Goal: Transaction & Acquisition: Download file/media

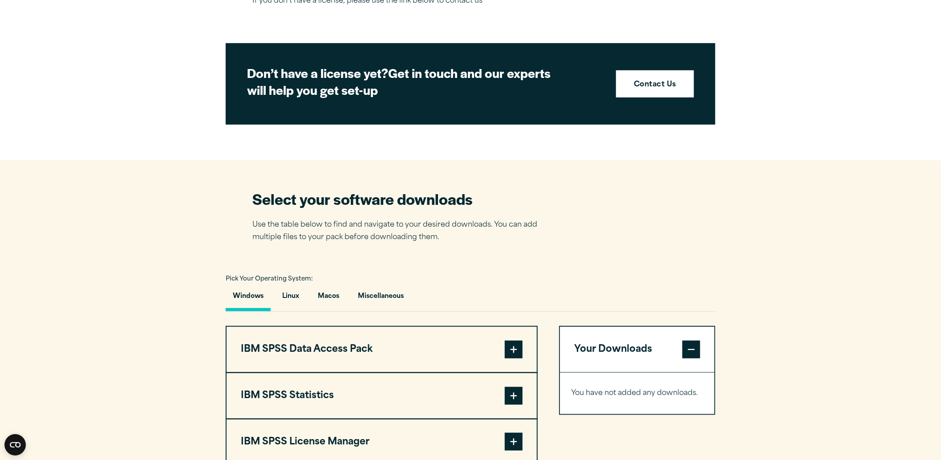
scroll to position [494, 0]
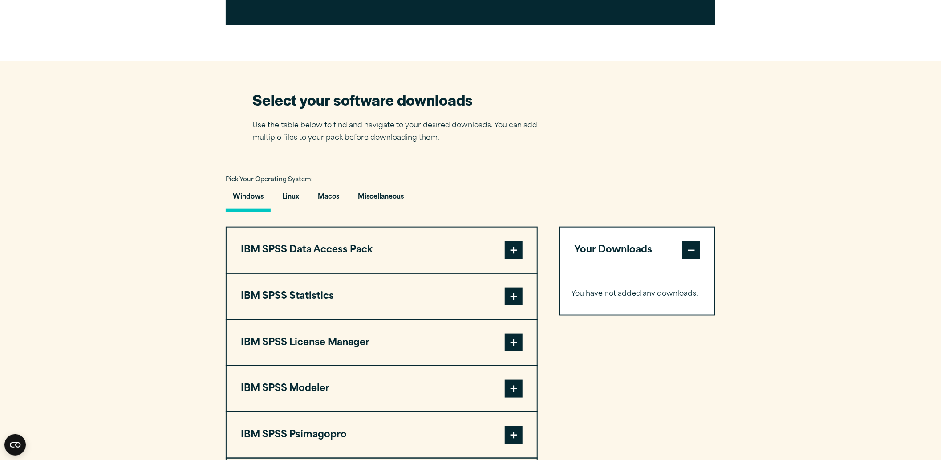
click at [509, 291] on span at bounding box center [514, 296] width 18 height 18
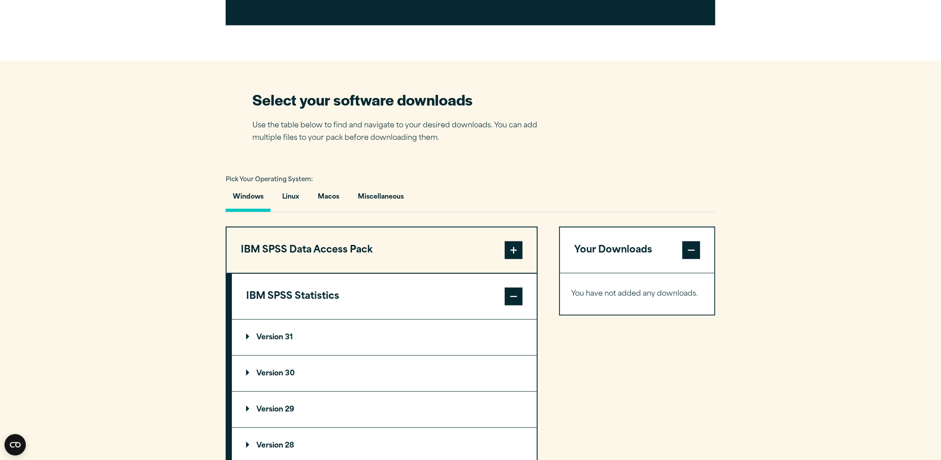
scroll to position [593, 0]
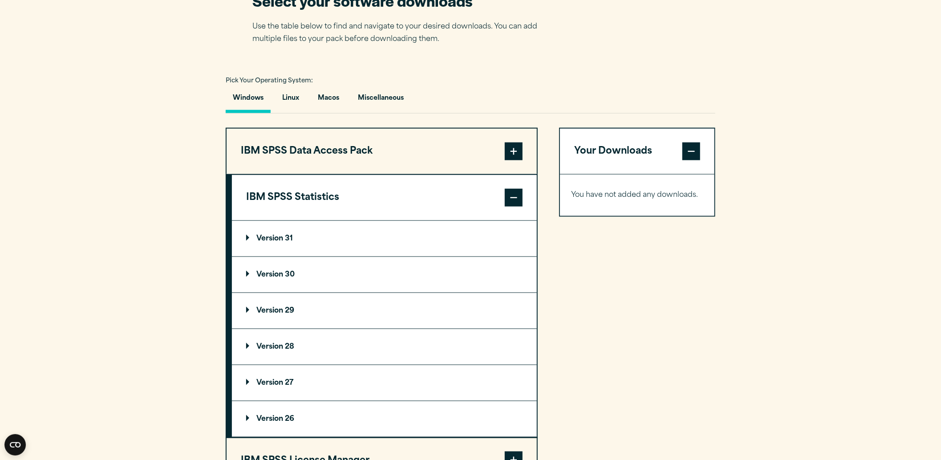
click at [243, 231] on summary "Version 31" at bounding box center [384, 239] width 305 height 36
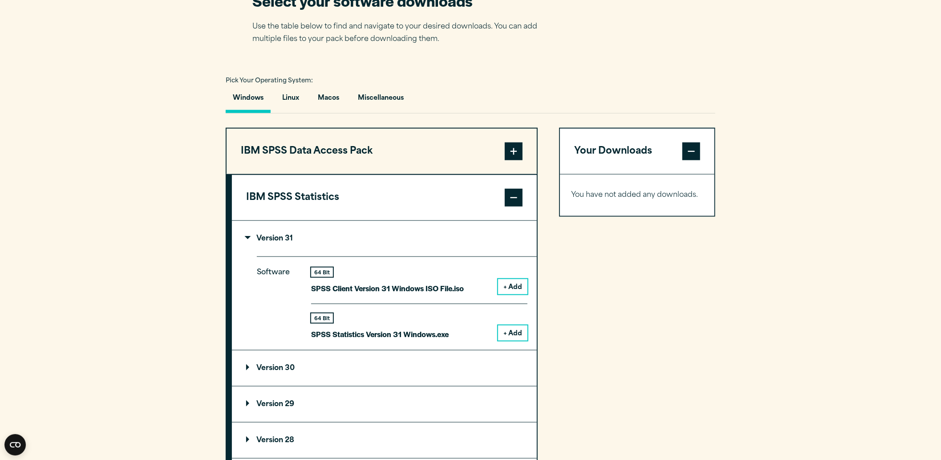
click at [519, 335] on button "+ Add" at bounding box center [512, 332] width 29 height 15
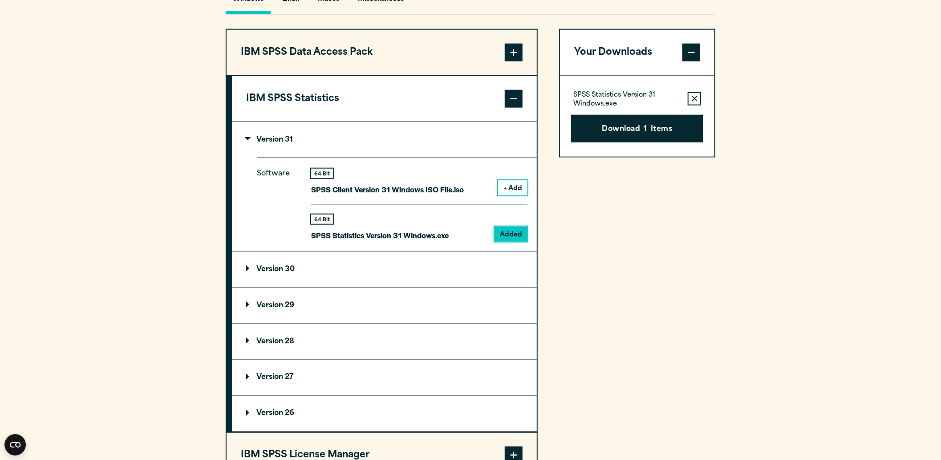
scroll to position [741, 0]
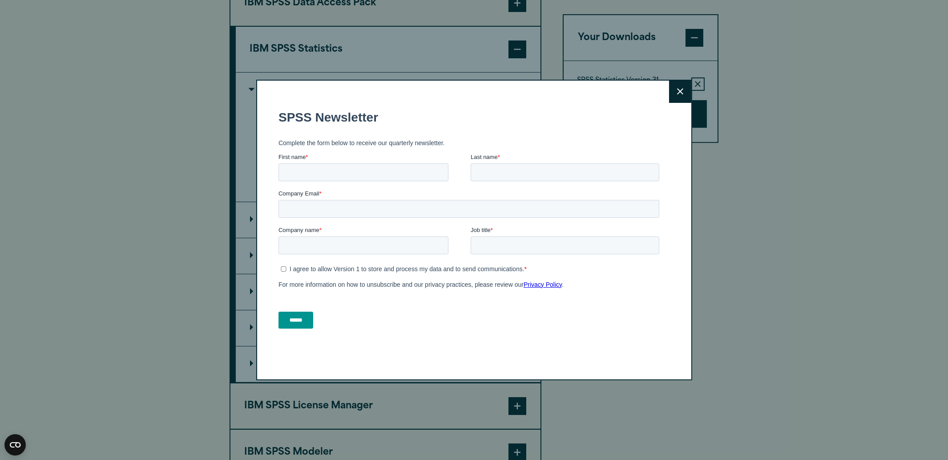
click at [682, 92] on icon at bounding box center [680, 92] width 6 height 6
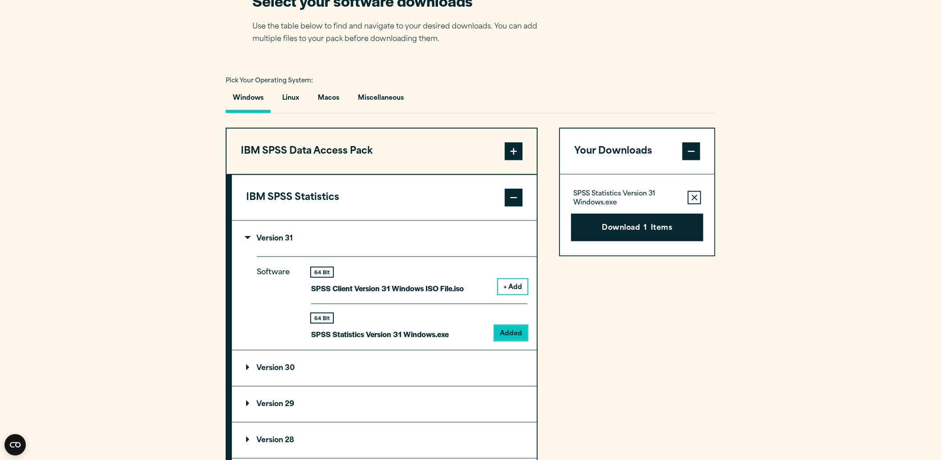
scroll to position [395, 0]
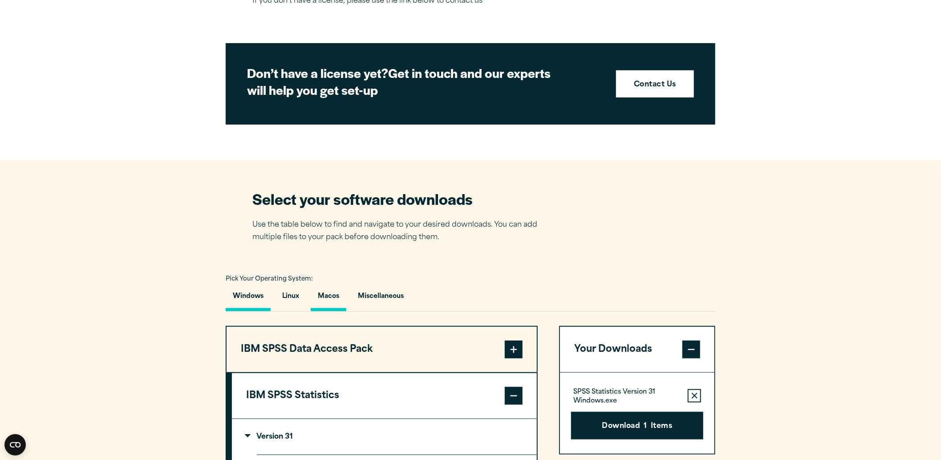
click at [333, 294] on button "Macos" at bounding box center [329, 298] width 36 height 25
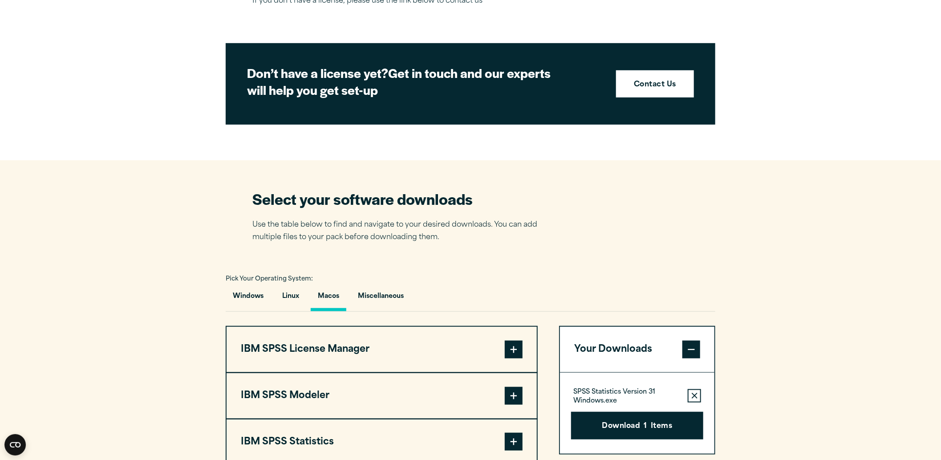
scroll to position [494, 0]
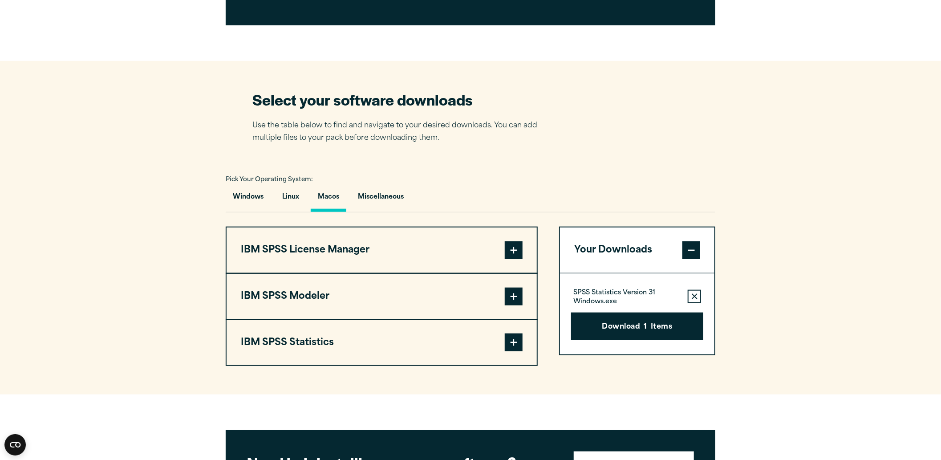
click at [518, 336] on span at bounding box center [514, 342] width 18 height 18
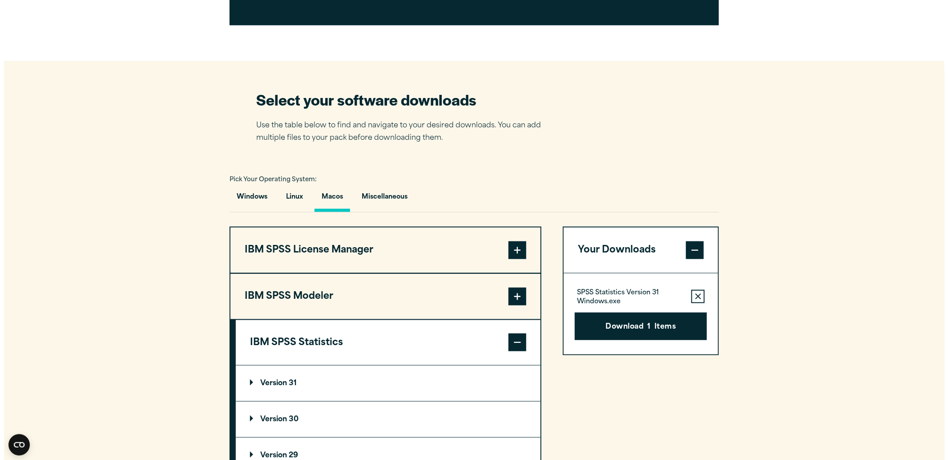
scroll to position [544, 0]
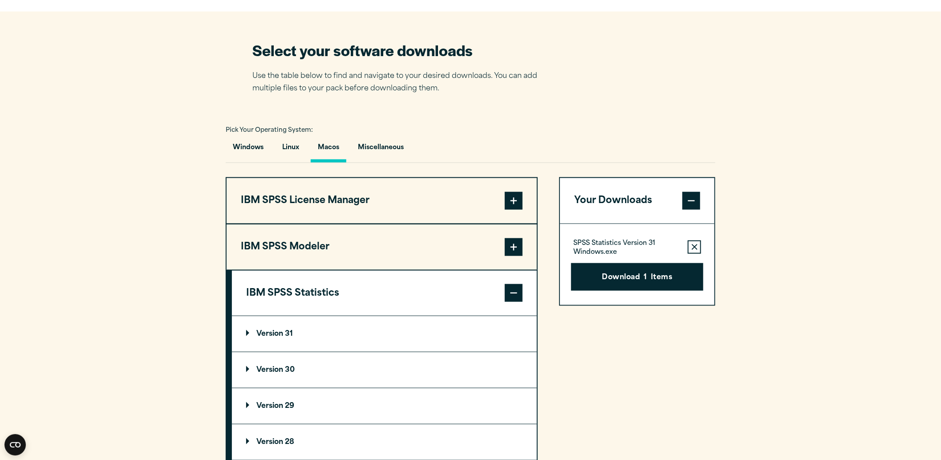
click at [246, 325] on summary "Version 31" at bounding box center [384, 334] width 305 height 36
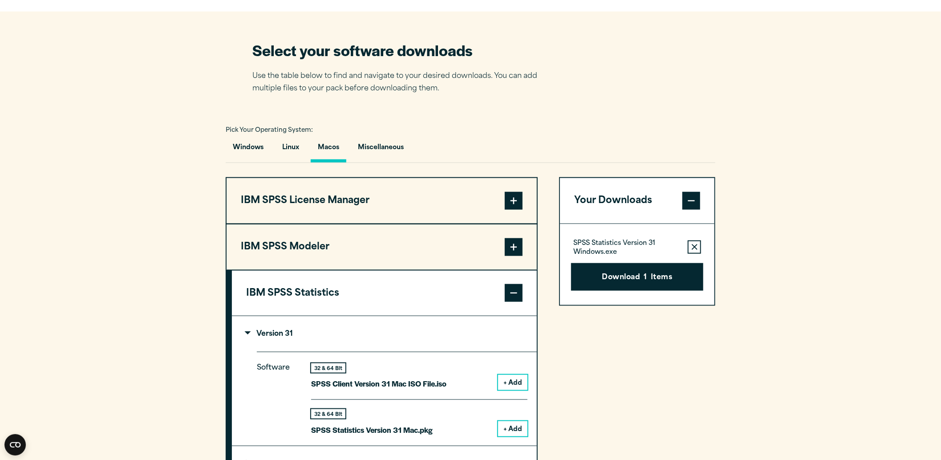
click at [519, 428] on button "+ Add" at bounding box center [512, 428] width 29 height 15
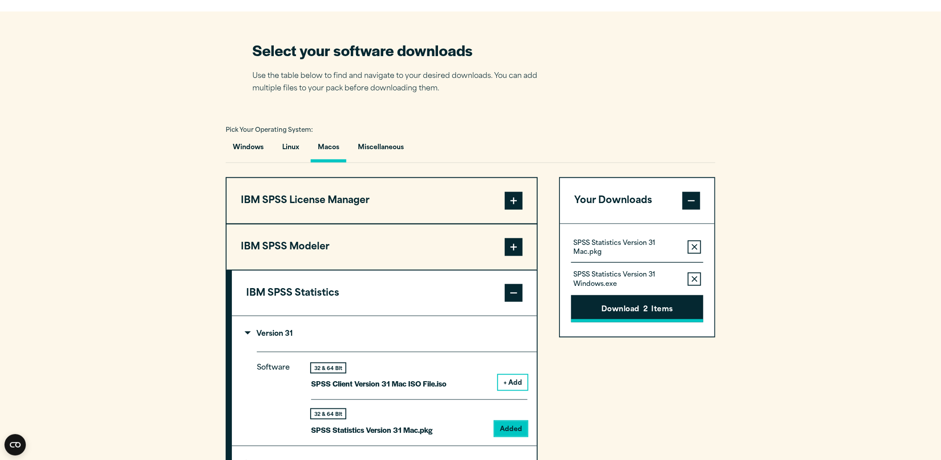
click at [630, 309] on button "Download 2 Items" at bounding box center [637, 309] width 132 height 28
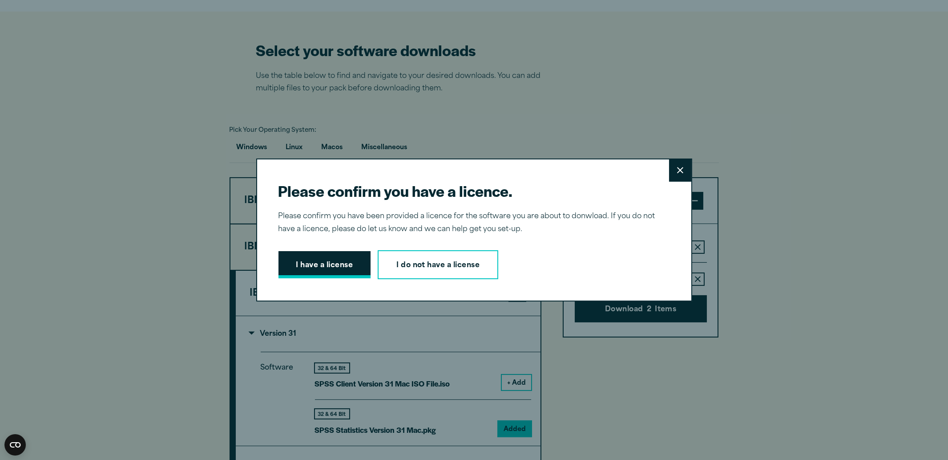
click at [336, 264] on button "I have a license" at bounding box center [325, 265] width 93 height 28
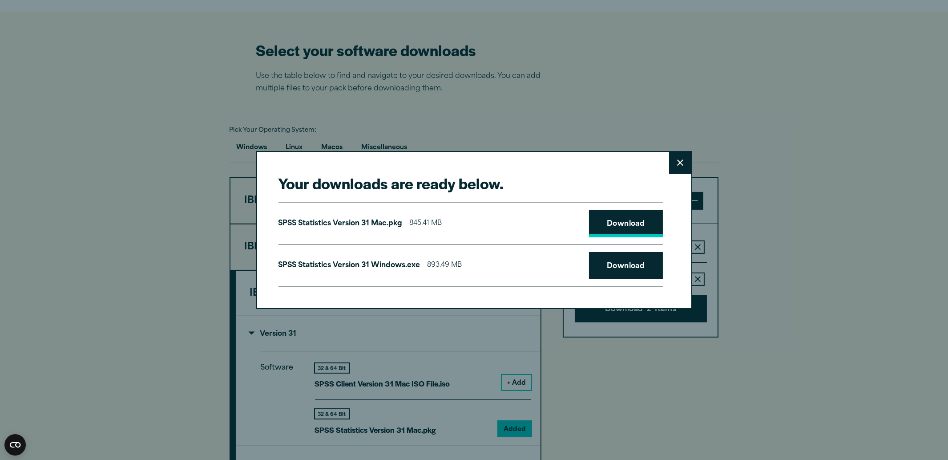
click at [630, 221] on link "Download" at bounding box center [626, 224] width 74 height 28
click at [622, 265] on link "Download" at bounding box center [626, 266] width 74 height 28
